Goal: Task Accomplishment & Management: Manage account settings

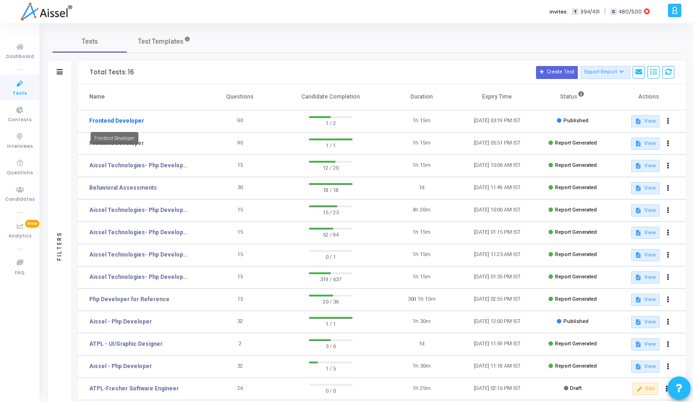
click at [111, 122] on link "Frontend Developer" at bounding box center [116, 121] width 55 height 8
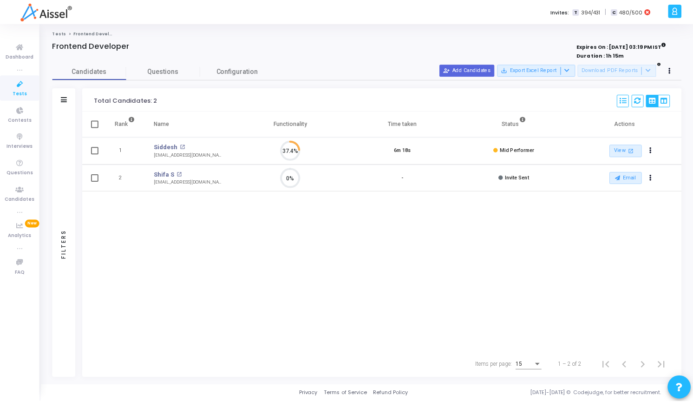
scroll to position [4, 4]
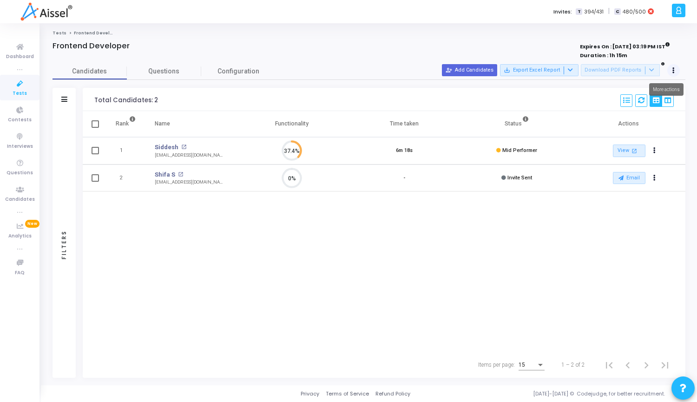
click at [676, 74] on button at bounding box center [673, 70] width 13 height 13
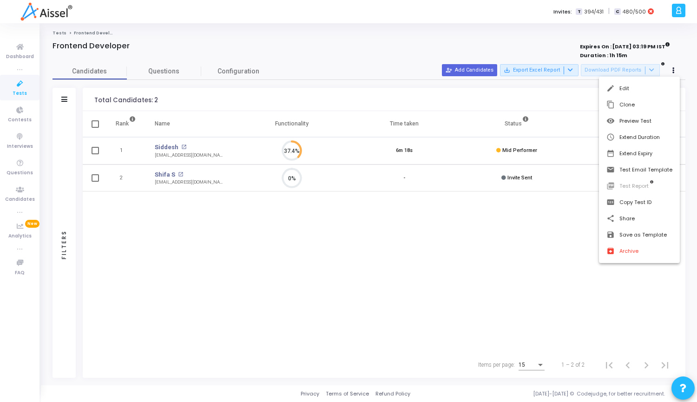
click at [423, 216] on div at bounding box center [348, 201] width 697 height 402
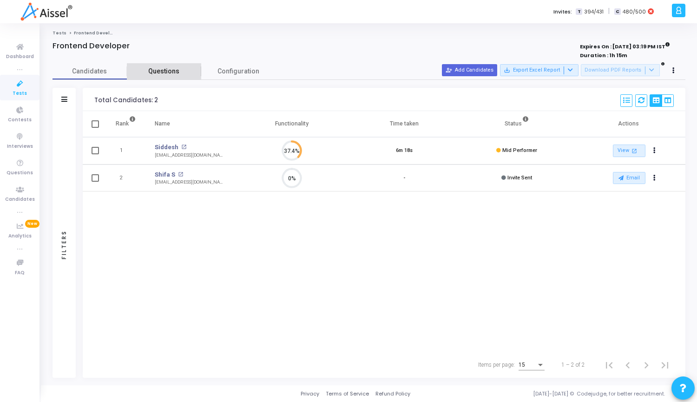
click at [163, 74] on span "Questions" at bounding box center [164, 71] width 74 height 10
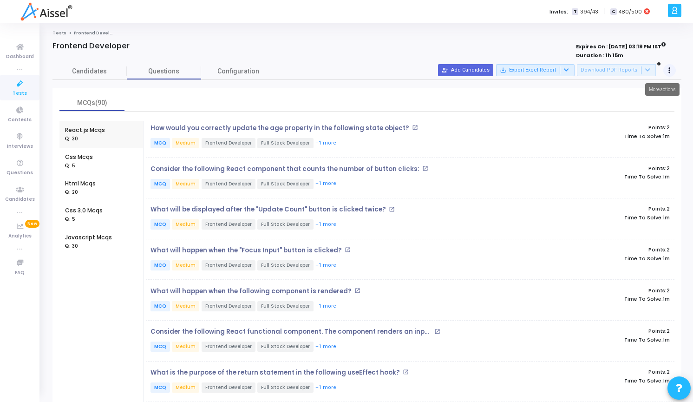
click at [670, 70] on icon at bounding box center [670, 70] width 2 height 5
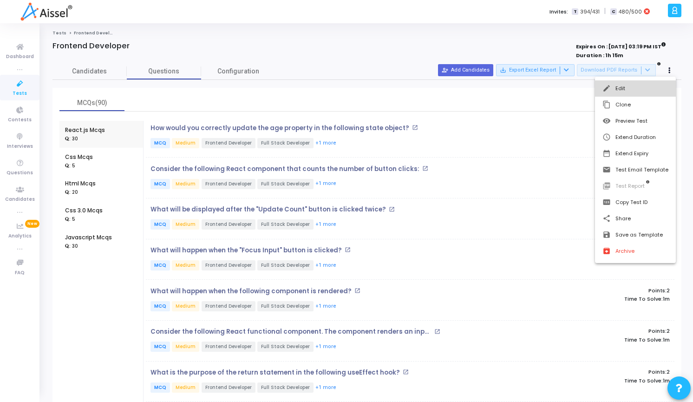
click at [638, 88] on button "edit Edit" at bounding box center [635, 88] width 81 height 16
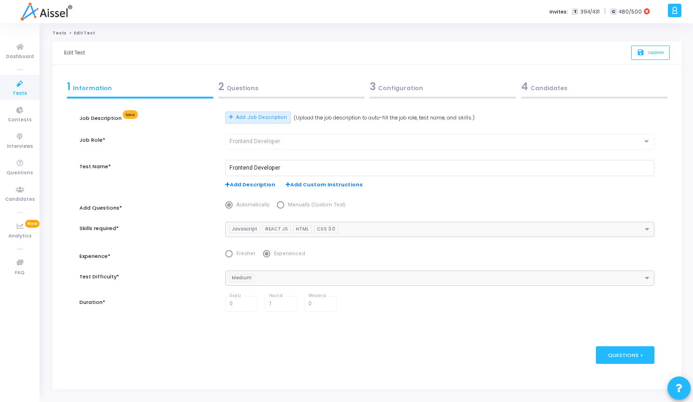
click at [250, 87] on div "2 Questions" at bounding box center [291, 86] width 146 height 15
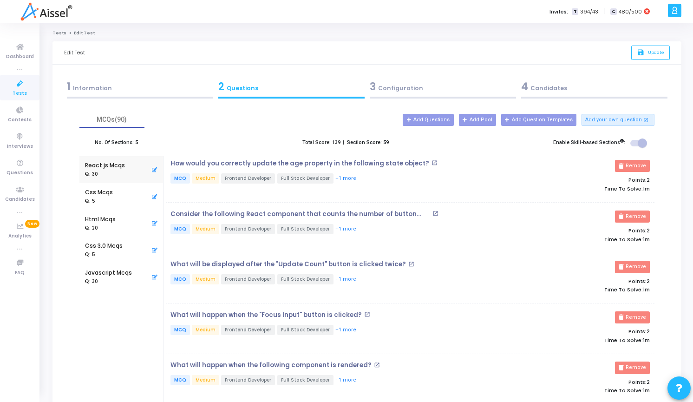
click at [376, 85] on div "3 Configuration" at bounding box center [443, 86] width 146 height 15
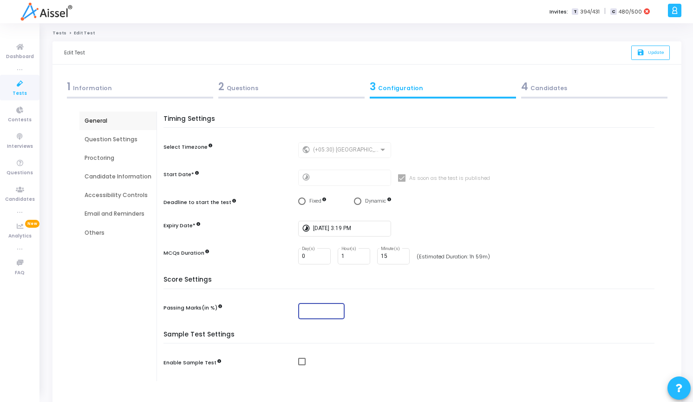
click at [316, 310] on input "number" at bounding box center [321, 311] width 39 height 7
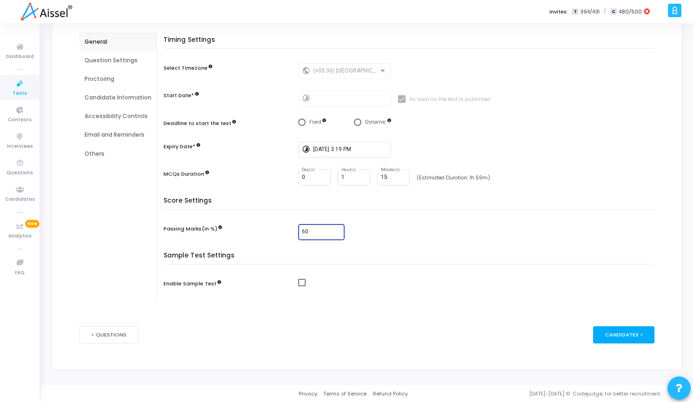
type input "60"
click at [626, 336] on div "Candidates >" at bounding box center [624, 334] width 62 height 17
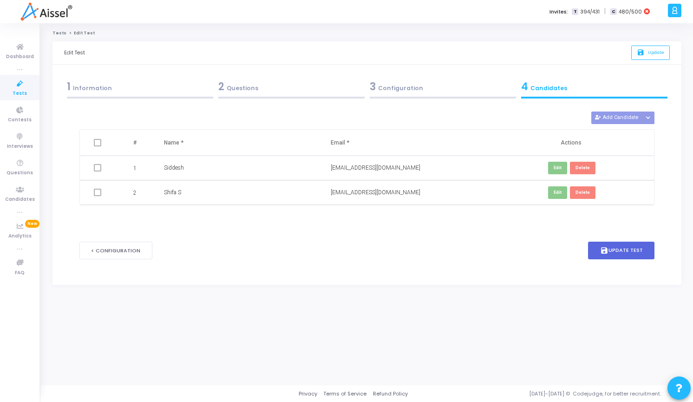
scroll to position [0, 0]
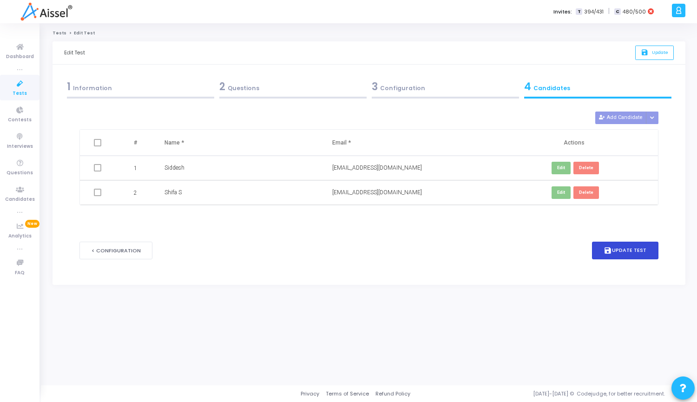
click at [633, 249] on button "save Update Test" at bounding box center [625, 251] width 67 height 18
